Goal: Task Accomplishment & Management: Complete application form

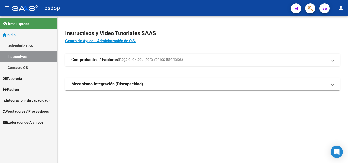
click at [312, 5] on span "button" at bounding box center [310, 8] width 5 height 10
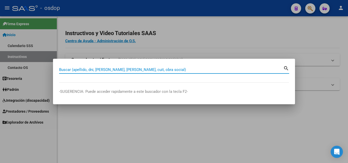
click at [77, 69] on input "Buscar (apellido, dni, [PERSON_NAME], [PERSON_NAME], cuit, obra social)" at bounding box center [171, 70] width 224 height 5
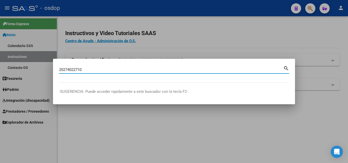
type input "20274022710"
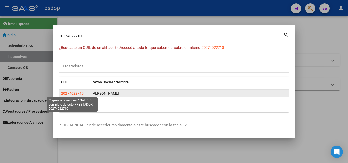
click at [73, 93] on span "20274022710" at bounding box center [72, 93] width 22 height 4
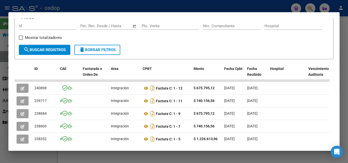
scroll to position [76, 0]
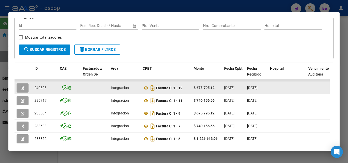
click at [21, 90] on icon "button" at bounding box center [23, 88] width 4 height 4
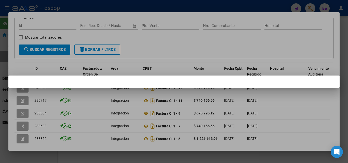
click at [178, 54] on div at bounding box center [174, 81] width 348 height 163
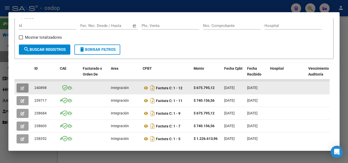
click at [26, 88] on button "button" at bounding box center [23, 88] width 12 height 9
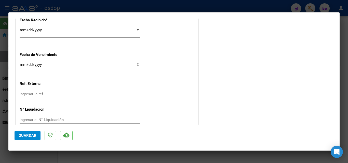
scroll to position [360, 0]
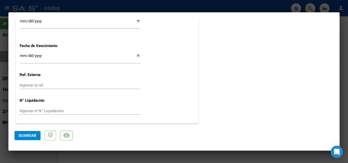
click at [215, 158] on div at bounding box center [174, 81] width 348 height 163
type input "$ 0,00"
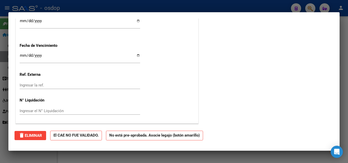
scroll to position [0, 0]
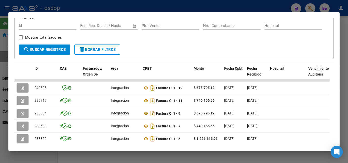
click at [231, 156] on div at bounding box center [174, 81] width 348 height 163
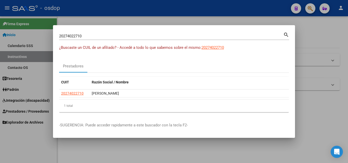
click at [233, 152] on div at bounding box center [174, 81] width 348 height 163
